Goal: Task Accomplishment & Management: Manage account settings

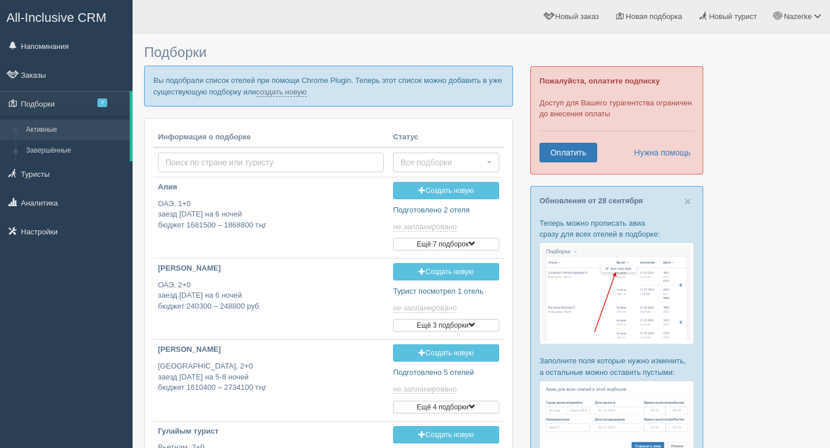
click at [222, 169] on input "text" at bounding box center [271, 163] width 226 height 20
type input "l"
type input "k"
type input "л"
click at [583, 153] on link "Оплатить" at bounding box center [568, 153] width 58 height 20
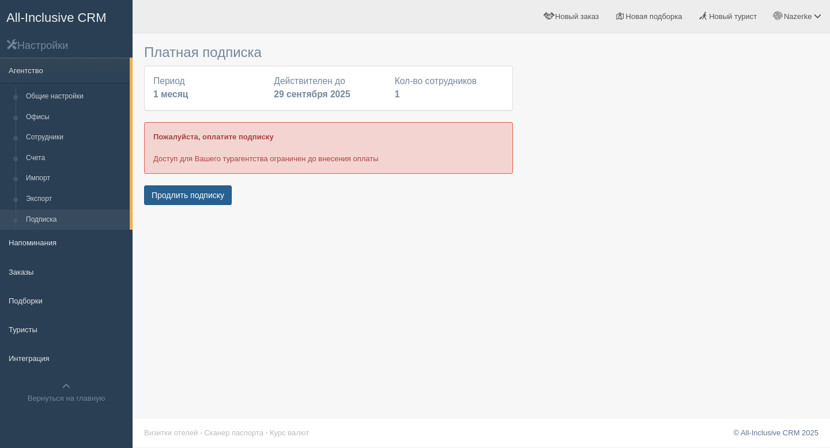
click at [225, 188] on button "Продлить подписку" at bounding box center [188, 196] width 88 height 20
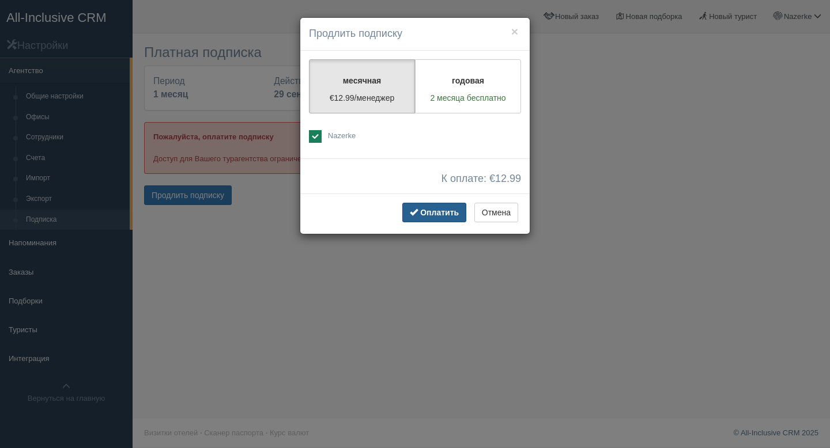
click at [436, 213] on span "Оплатить" at bounding box center [439, 212] width 39 height 9
